Goal: Find contact information: Find contact information

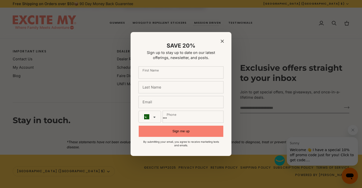
click at [222, 40] on icon "Close modal" at bounding box center [222, 41] width 3 height 3
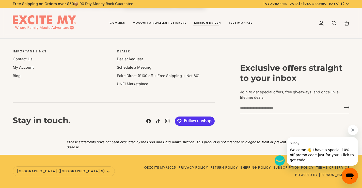
click at [148, 120] on icon at bounding box center [148, 121] width 5 height 5
click at [166, 123] on icon at bounding box center [167, 121] width 5 height 5
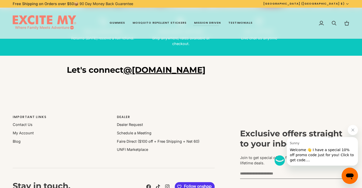
scroll to position [969, 0]
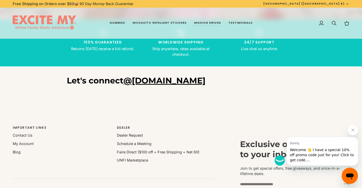
click at [175, 81] on h3 "Let's connect @[DOMAIN_NAME]" at bounding box center [181, 81] width 229 height 10
drag, startPoint x: 177, startPoint y: 81, endPoint x: 125, endPoint y: 81, distance: 51.9
click at [125, 81] on h3 "Let's connect @[DOMAIN_NAME]" at bounding box center [181, 81] width 229 height 10
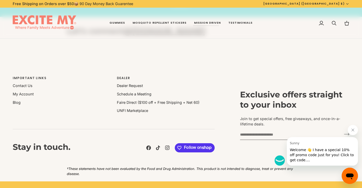
scroll to position [1045, 0]
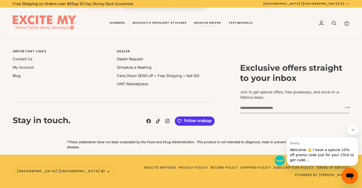
click at [353, 131] on icon "Close message from Sunny" at bounding box center [353, 130] width 4 height 4
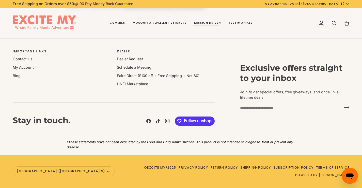
click at [26, 58] on link "Contact Us" at bounding box center [23, 59] width 20 height 4
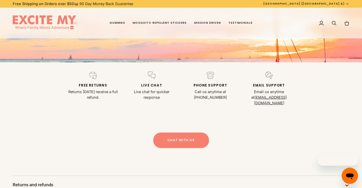
scroll to position [102, 0]
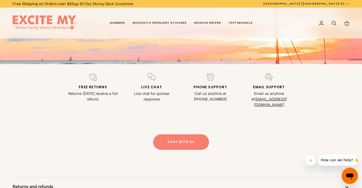
drag, startPoint x: 292, startPoint y: 100, endPoint x: 249, endPoint y: 100, distance: 42.7
click at [249, 100] on p "Email us anytime at info@excitemy.com" at bounding box center [269, 99] width 53 height 17
click at [263, 100] on link "info@excitemy.com" at bounding box center [270, 102] width 33 height 10
